Goal: Task Accomplishment & Management: Manage account settings

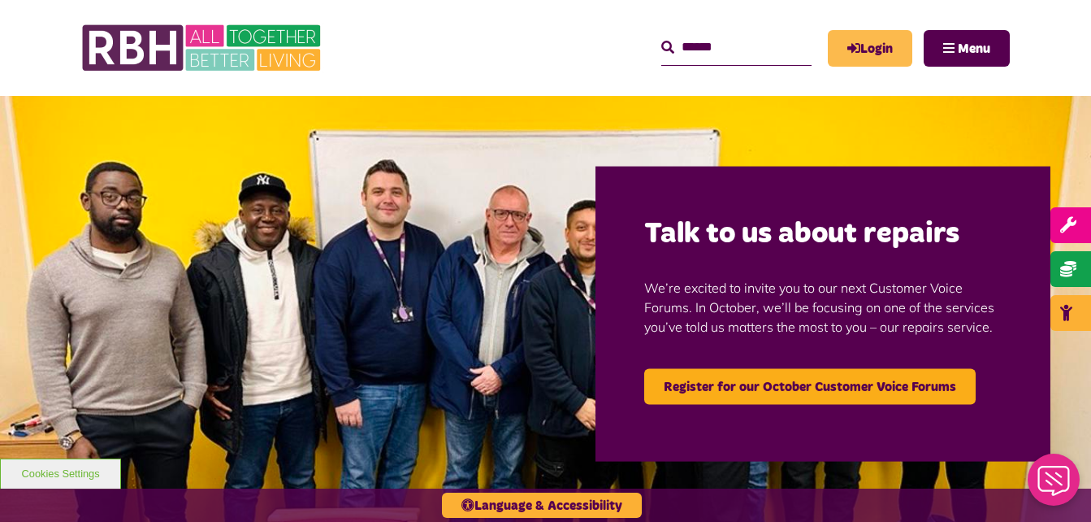
click at [777, 61] on link "Login" at bounding box center [870, 48] width 85 height 37
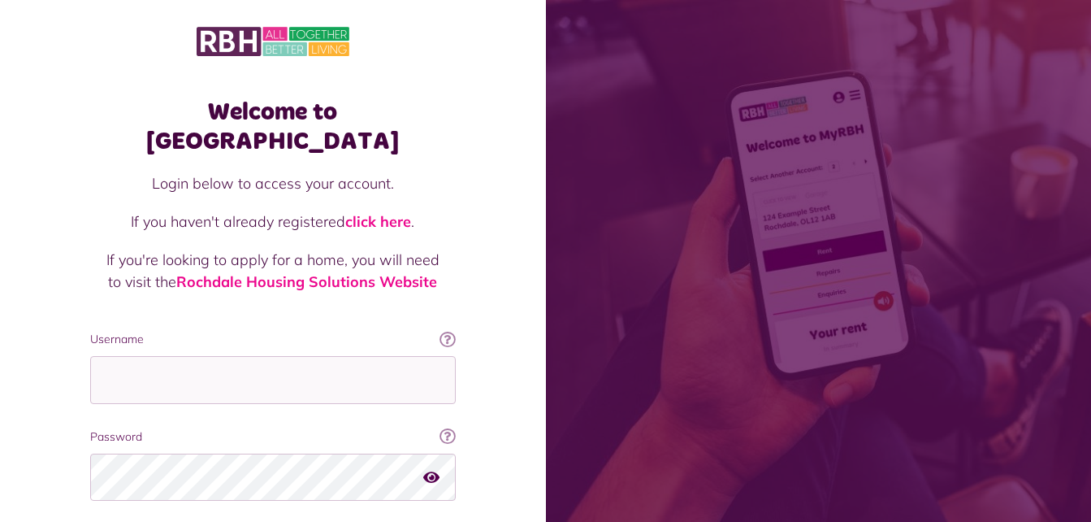
scroll to position [102, 0]
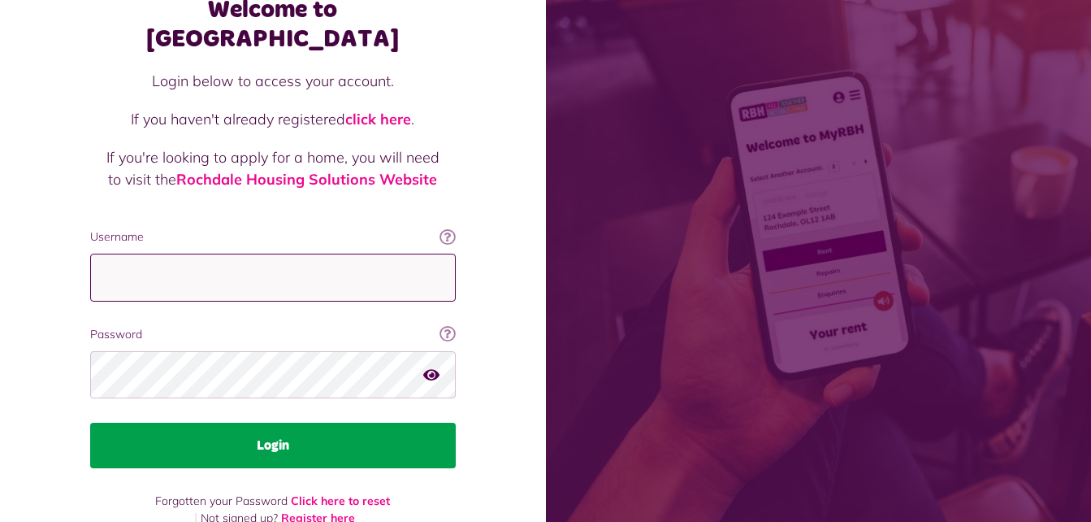
type input "**********"
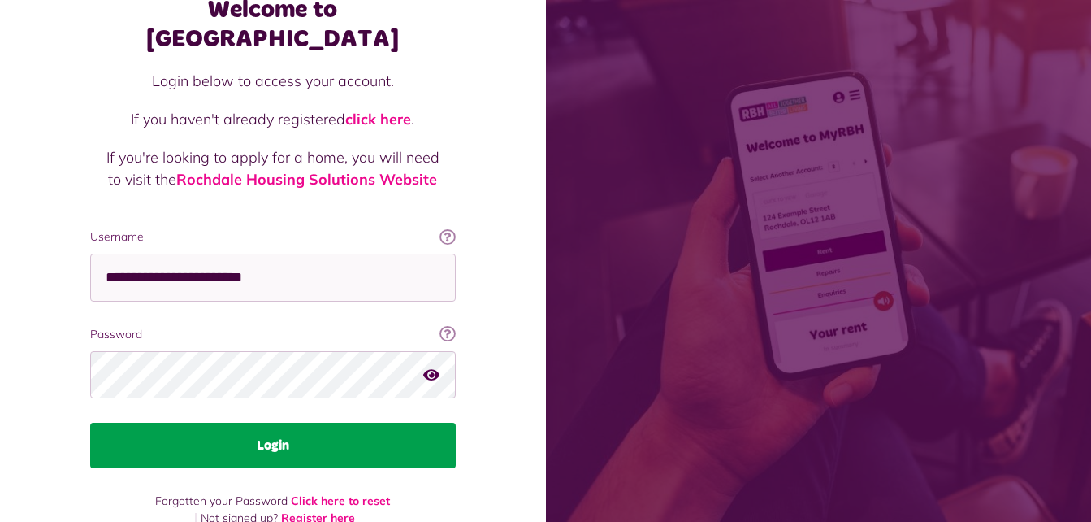
click at [297, 427] on button "Login" at bounding box center [273, 446] width 366 height 46
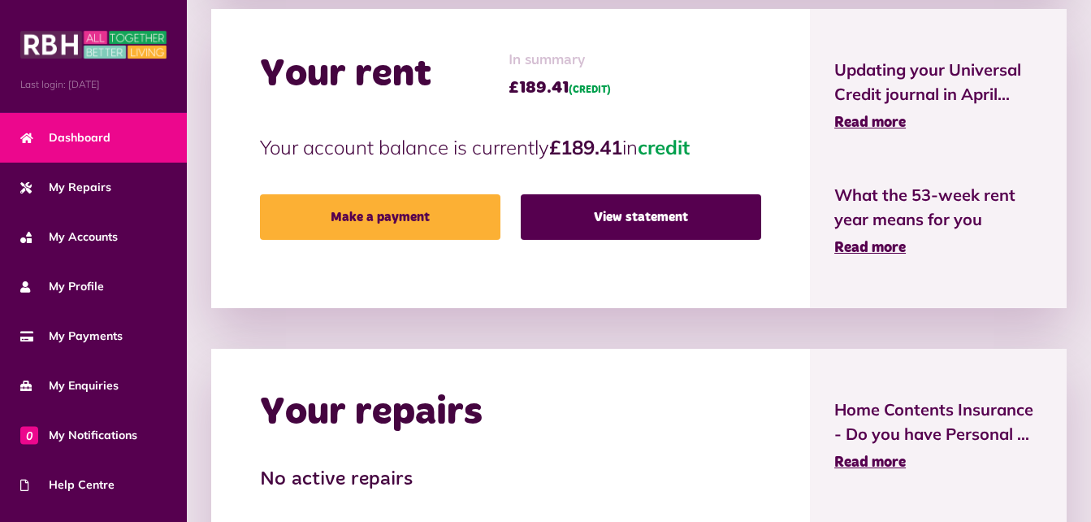
scroll to position [526, 0]
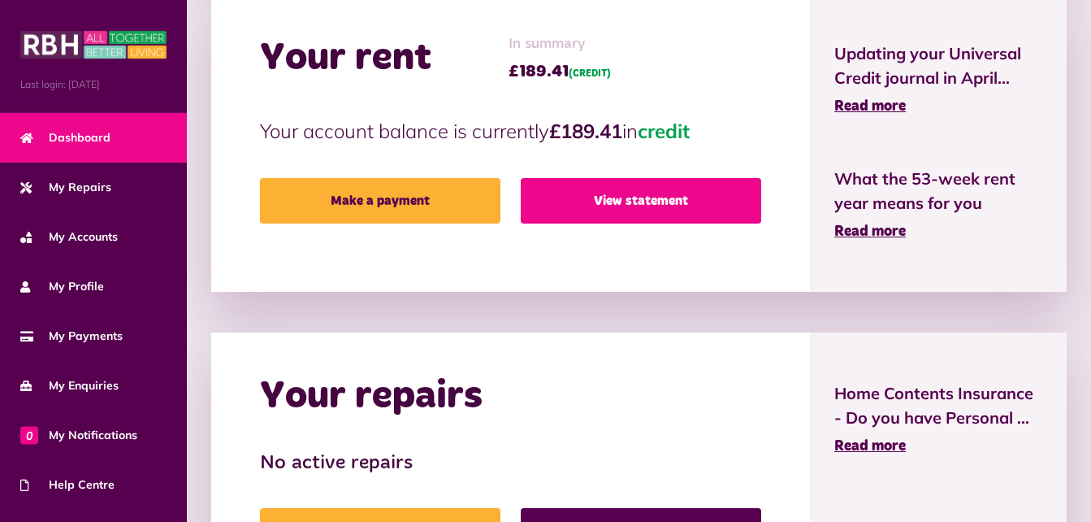
click at [572, 197] on link "View statement" at bounding box center [641, 201] width 241 height 46
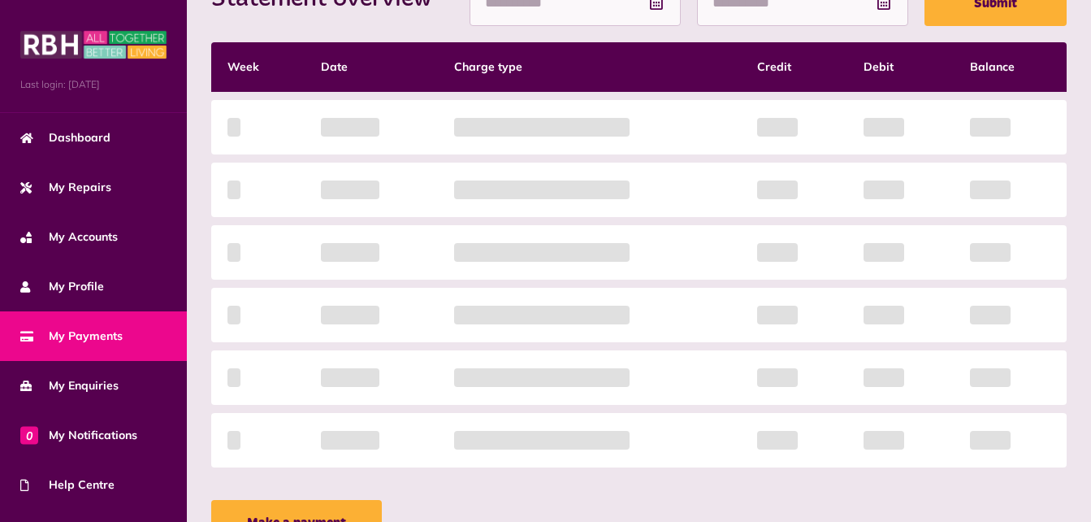
scroll to position [403, 0]
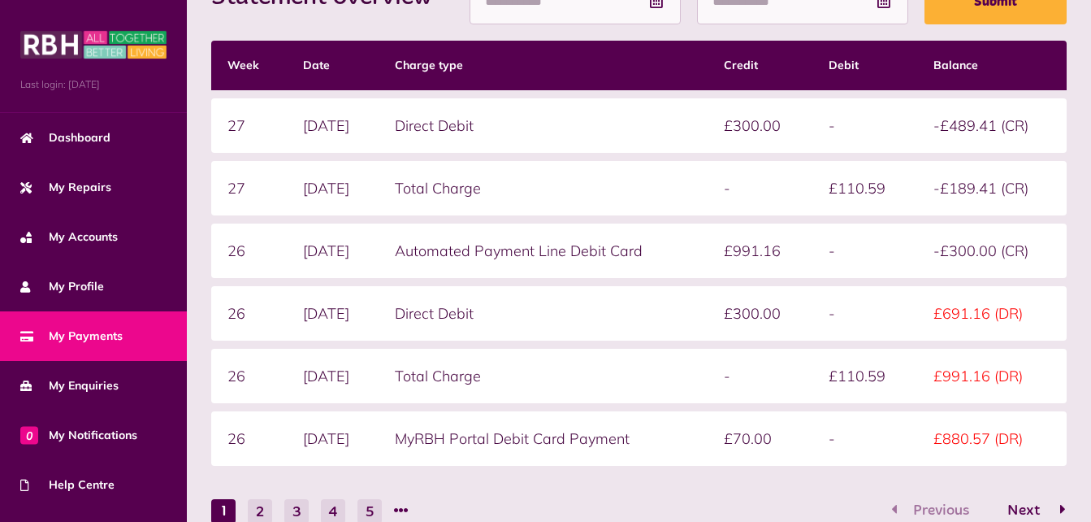
click at [1025, 513] on span "Next" at bounding box center [1023, 510] width 57 height 15
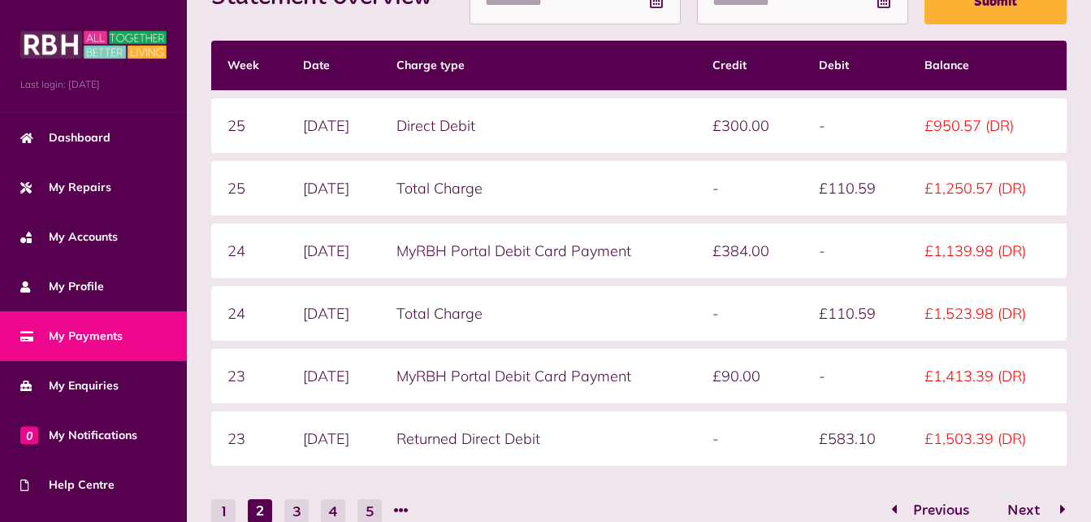
click at [1029, 513] on span "Next" at bounding box center [1023, 510] width 57 height 15
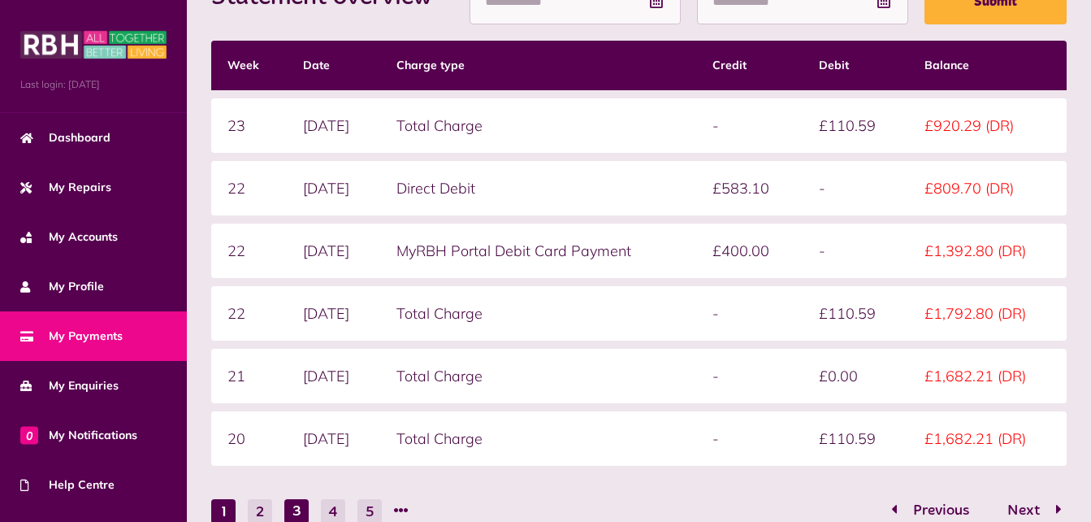
click at [219, 516] on button "1" at bounding box center [223, 511] width 24 height 24
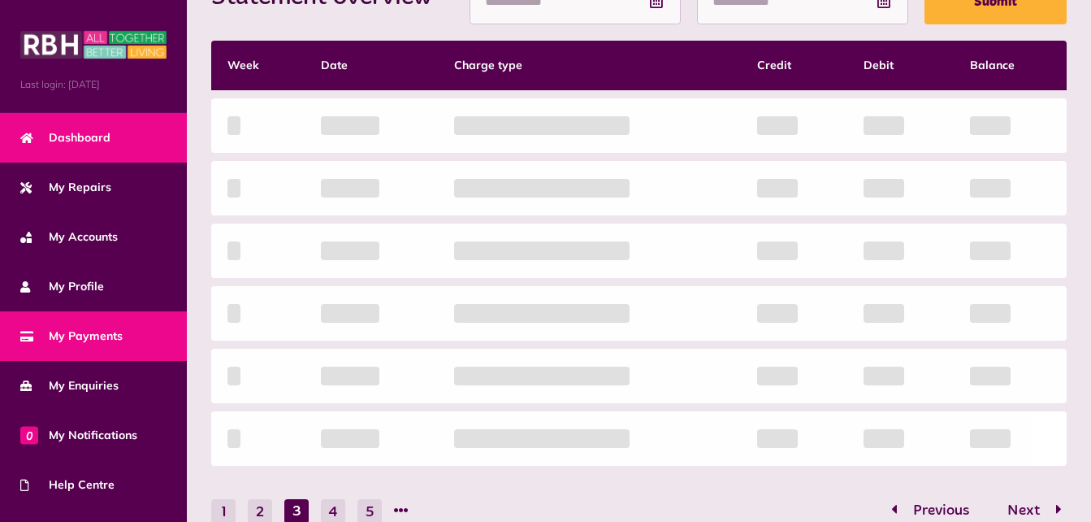
click at [72, 140] on span "Dashboard" at bounding box center [65, 137] width 90 height 17
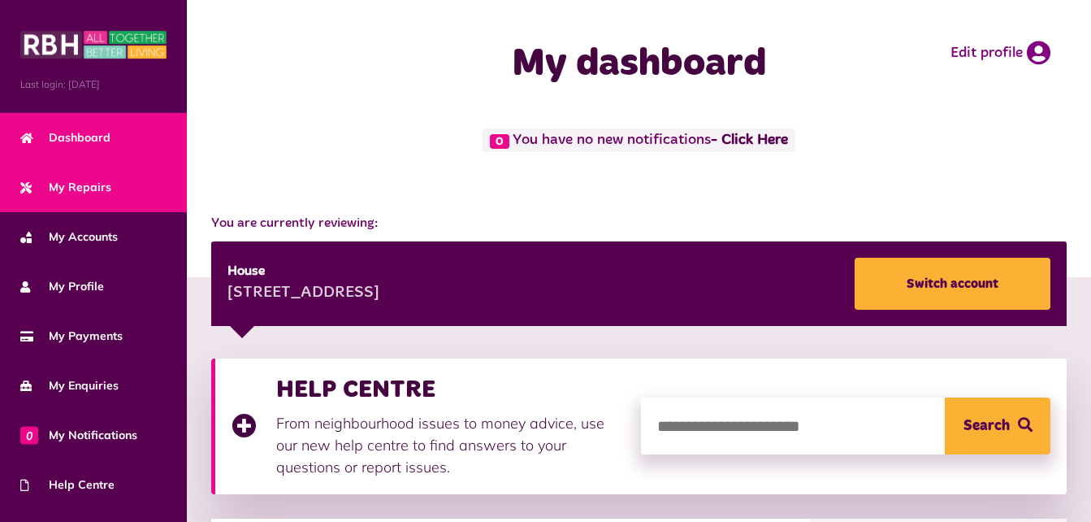
click at [90, 190] on span "My Repairs" at bounding box center [65, 187] width 91 height 17
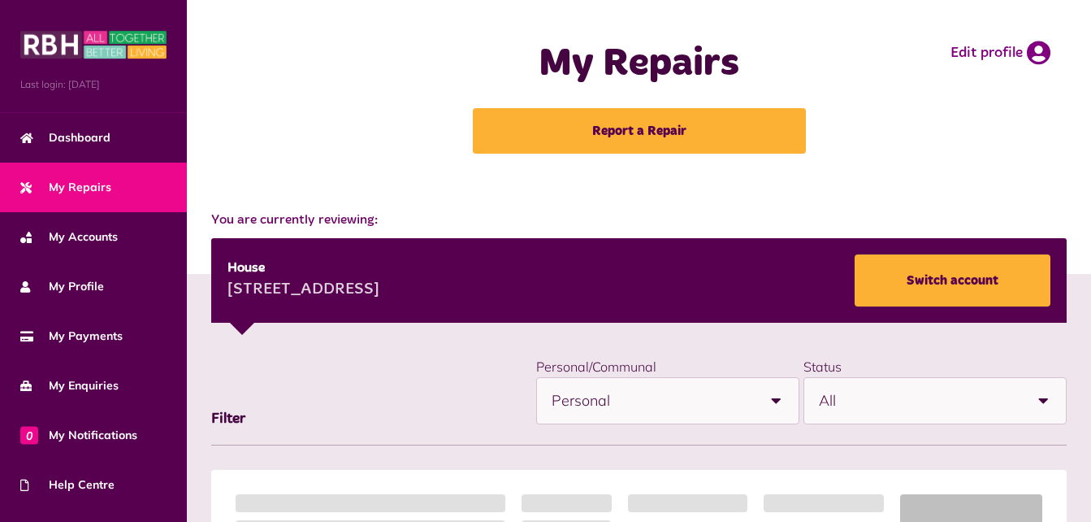
click at [98, 241] on span "My Accounts" at bounding box center [69, 236] width 98 height 17
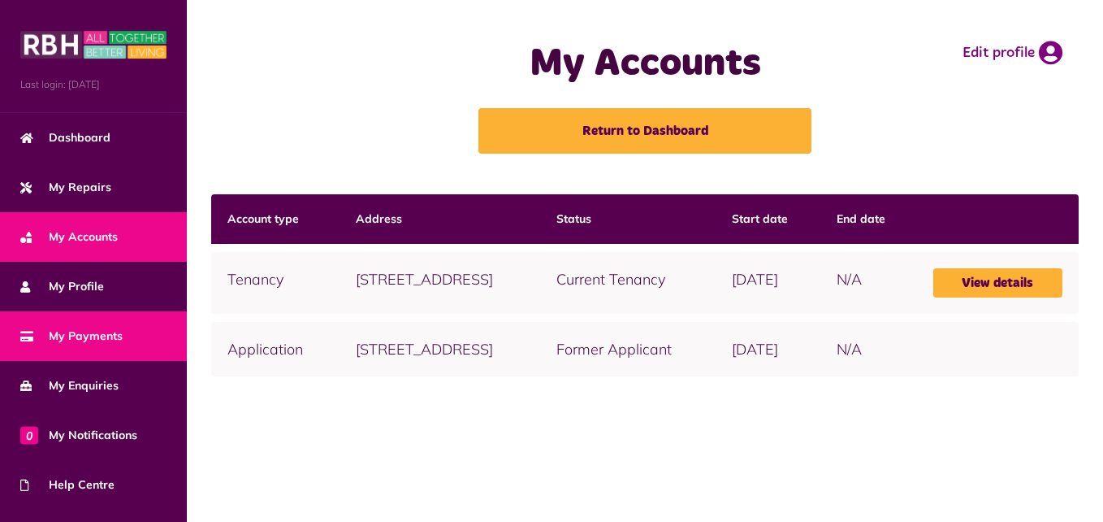
scroll to position [98, 0]
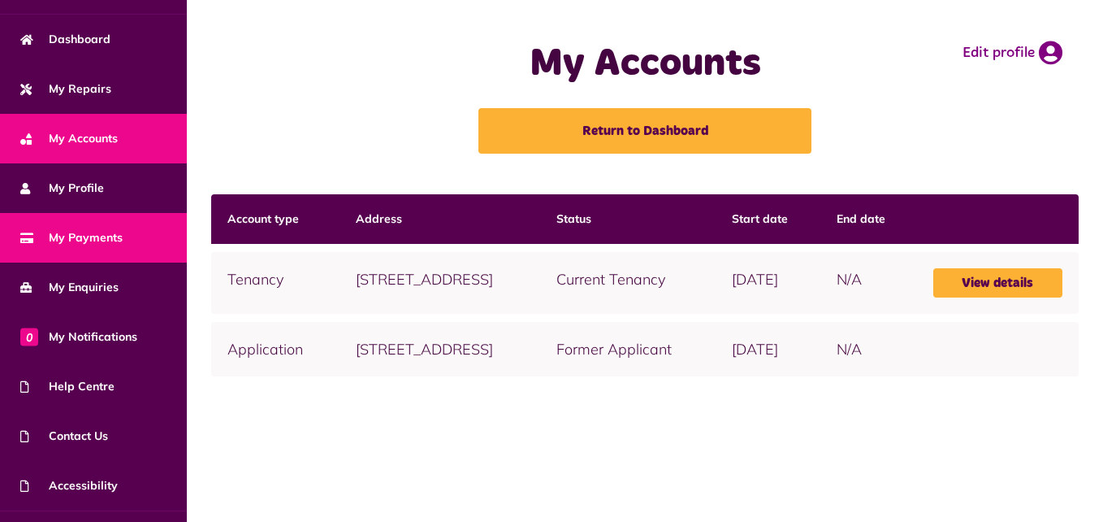
click at [98, 248] on link "My Payments" at bounding box center [93, 238] width 187 height 50
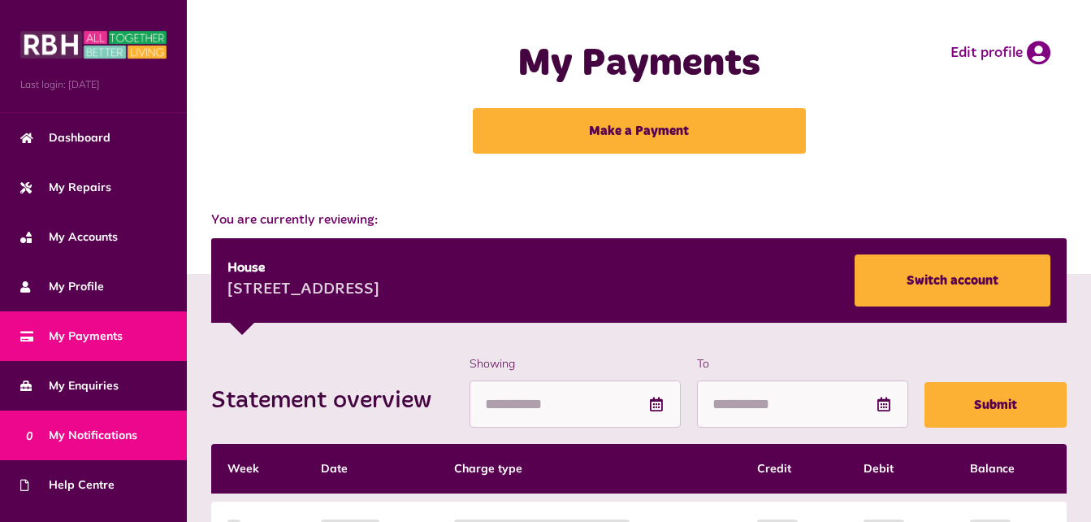
click at [100, 445] on link "0 My Notifications" at bounding box center [93, 435] width 187 height 50
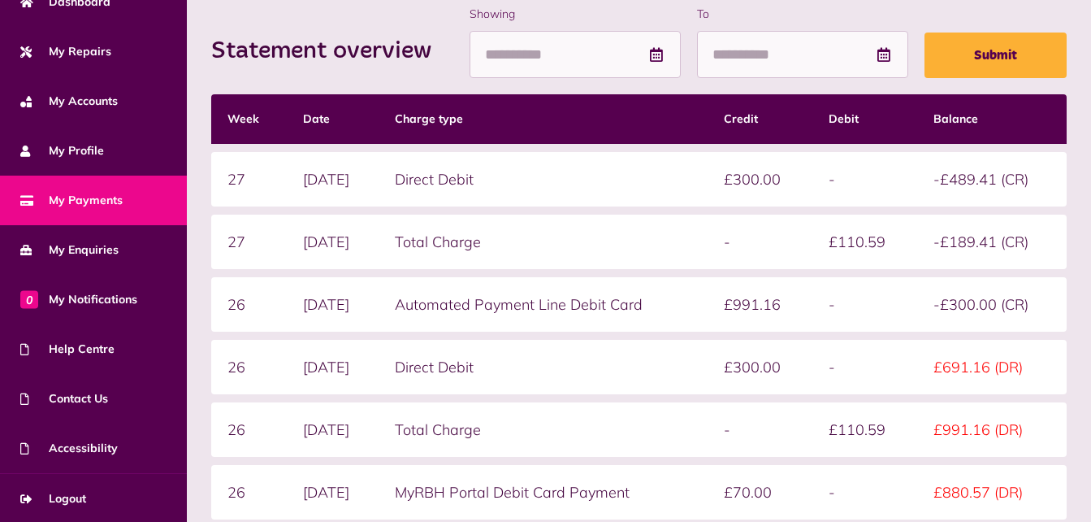
scroll to position [360, 0]
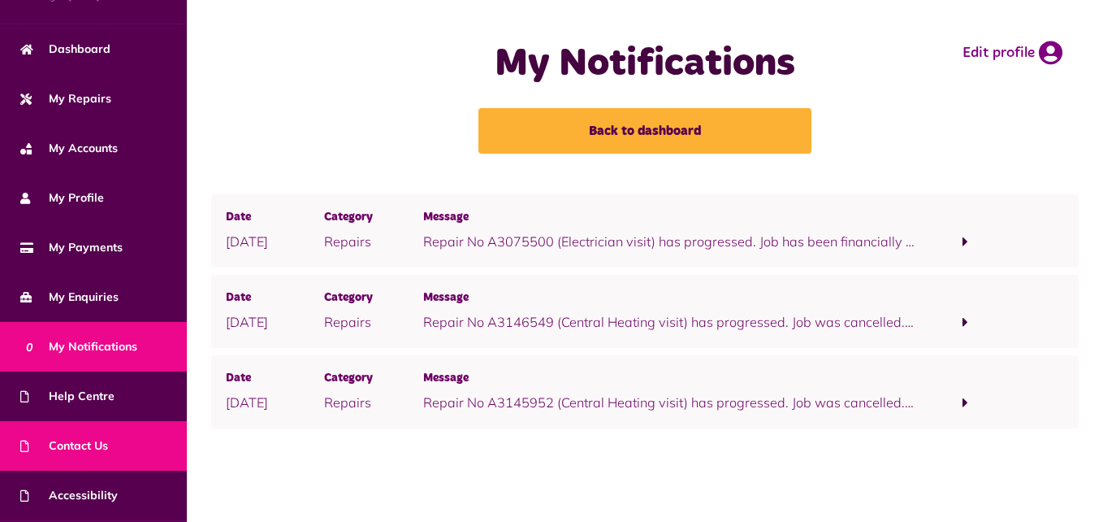
scroll to position [136, 0]
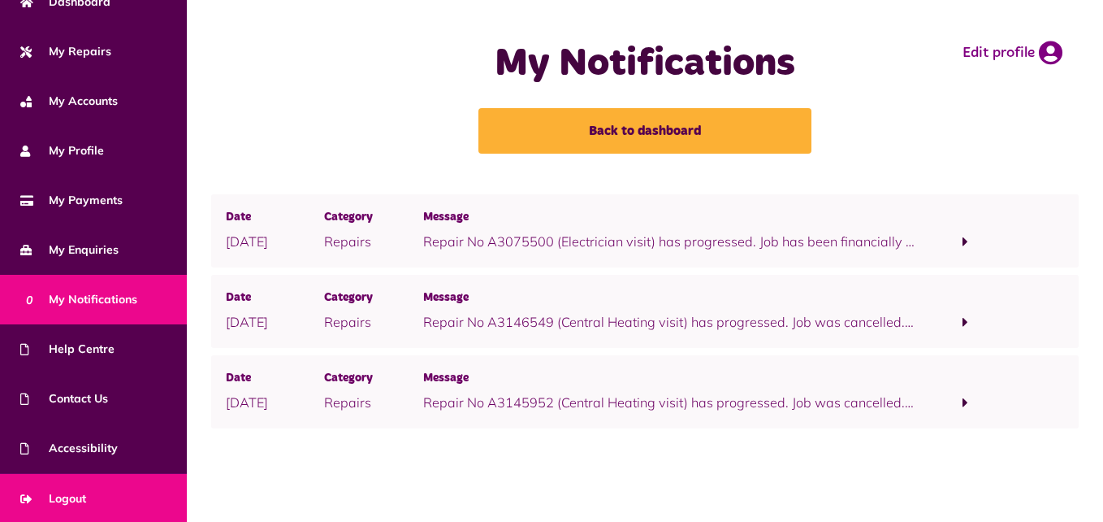
click at [86, 490] on span "Logout" at bounding box center [53, 498] width 66 height 17
